Goal: Task Accomplishment & Management: Complete application form

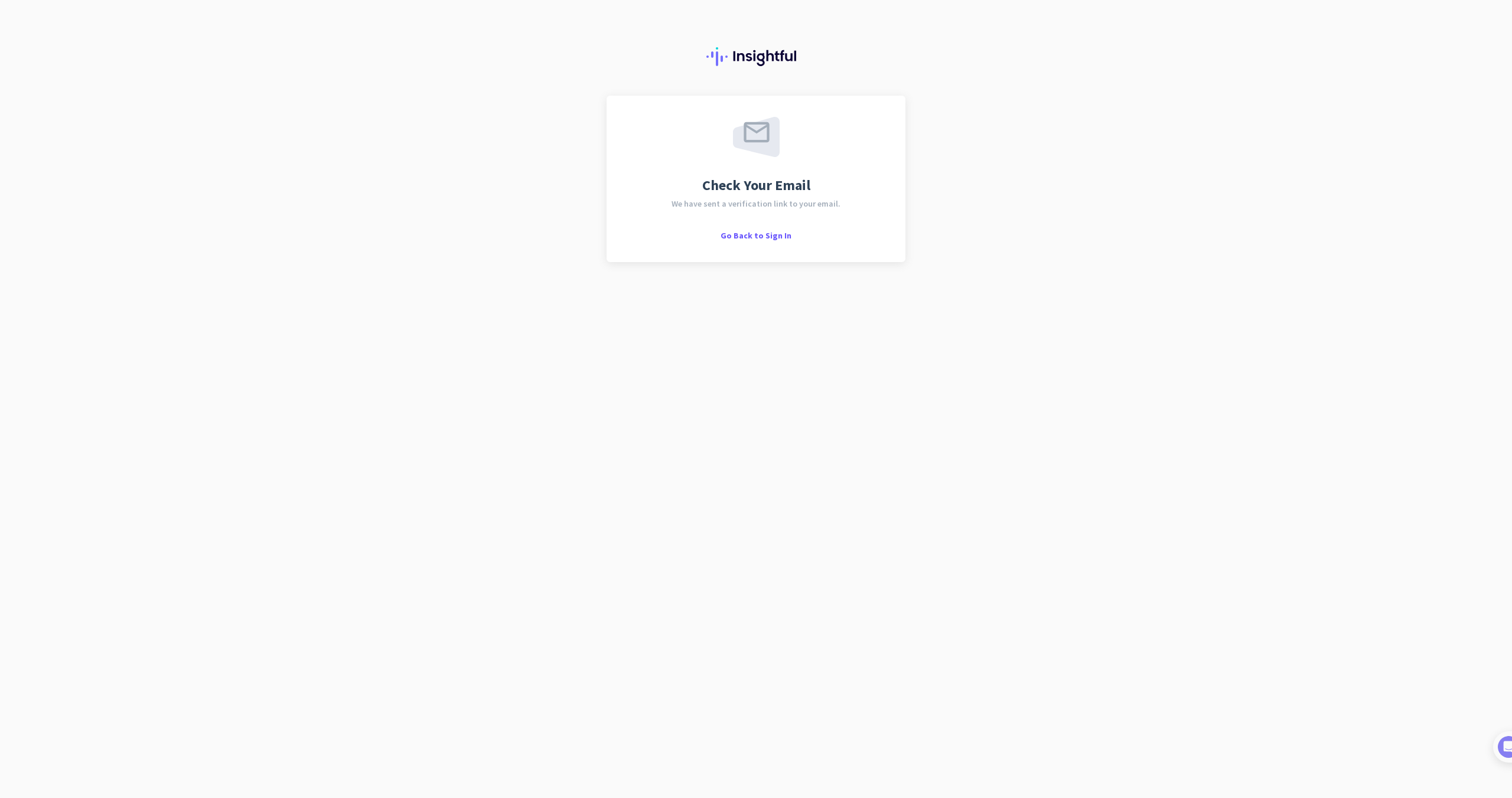
click at [1244, 129] on div "Check Your Email We have sent a verification link to your email. Go Back to Sig…" at bounding box center [756, 399] width 1512 height 798
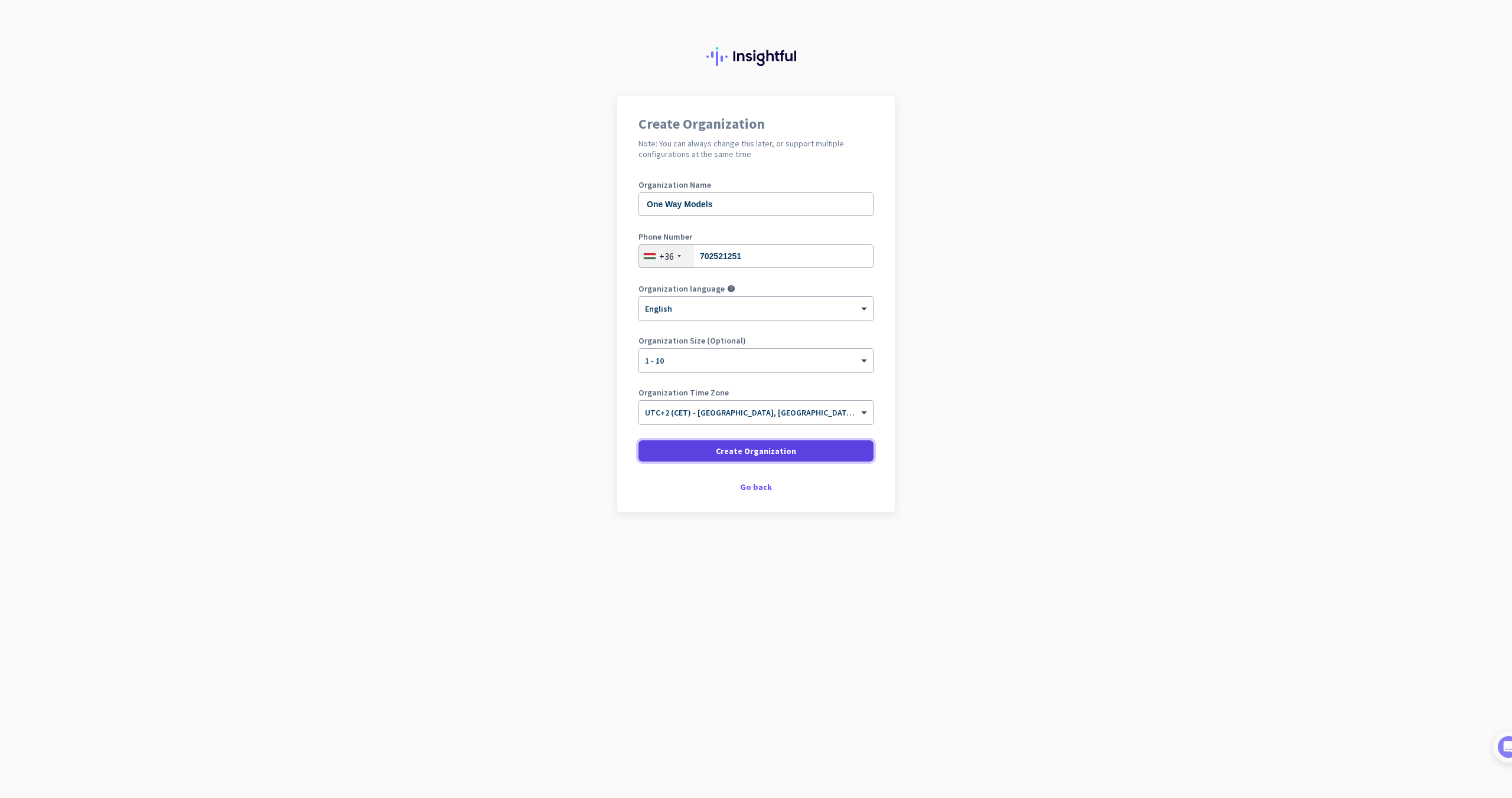
click at [804, 448] on span at bounding box center [756, 451] width 235 height 29
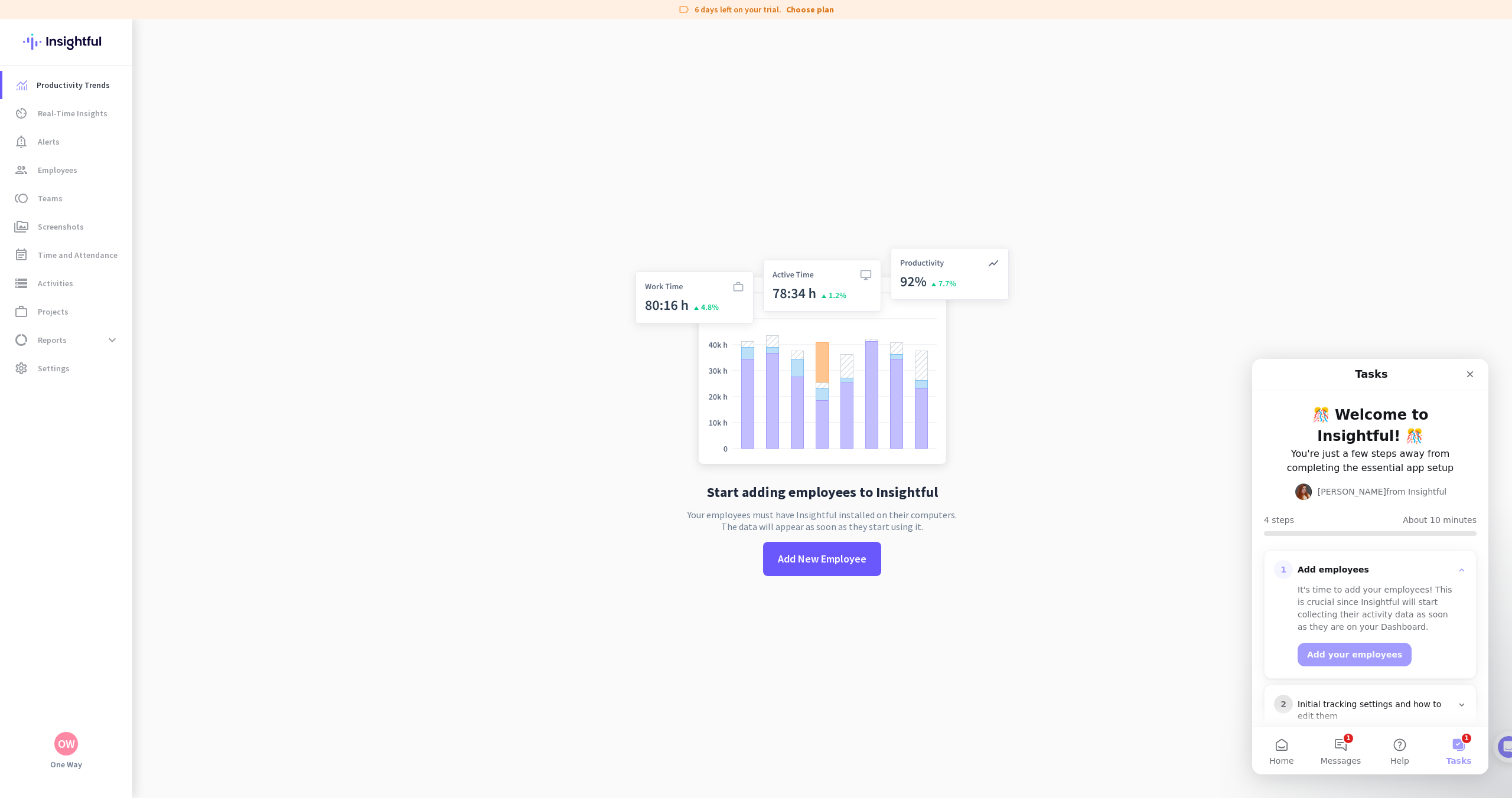
click at [524, 457] on app-no-employees "Start adding employees to Insightful Your employees must have Insightful instal…" at bounding box center [822, 417] width 1379 height 798
